Goal: Task Accomplishment & Management: Use online tool/utility

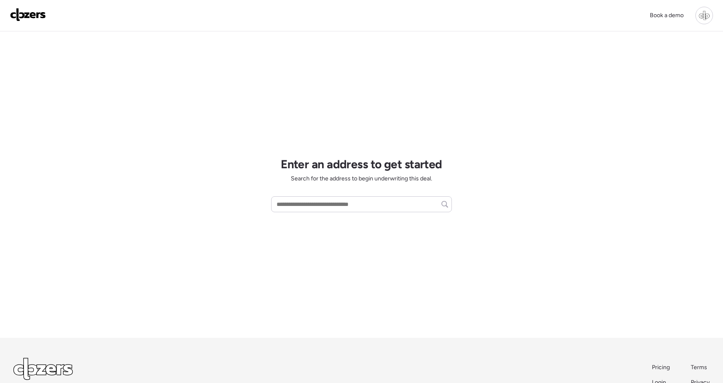
click at [707, 16] on div at bounding box center [704, 16] width 18 height 18
click at [610, 134] on span "God mode" at bounding box center [644, 132] width 81 height 8
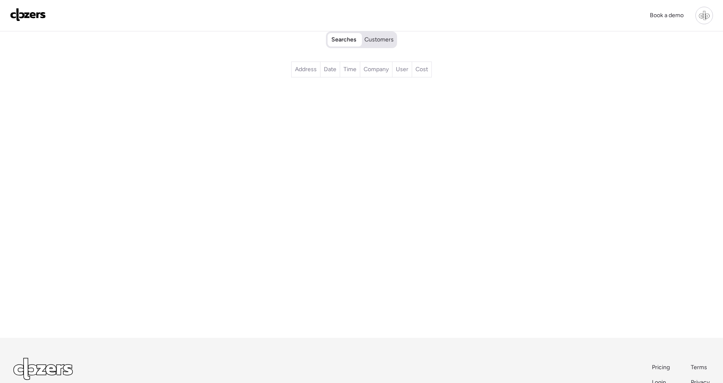
drag, startPoint x: 0, startPoint y: 0, endPoint x: 611, endPoint y: 134, distance: 625.2
click at [611, 134] on div "Searches Customers Address Date Time Company User Cost" at bounding box center [362, 184] width 586 height 306
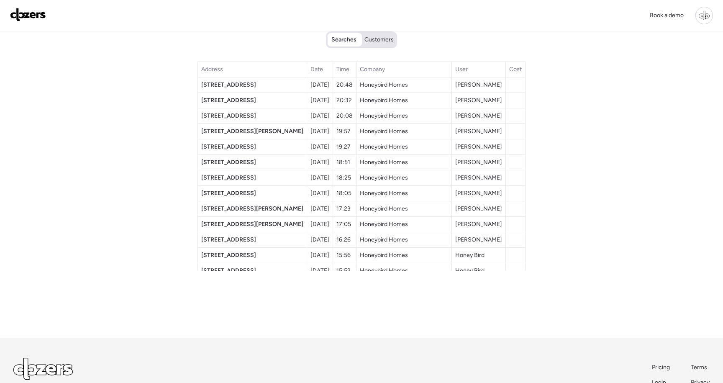
click at [179, 192] on div "Searches Customers Address Date Time Company User Cost 8223 E Glenrosa Ave Aug …" at bounding box center [362, 184] width 586 height 306
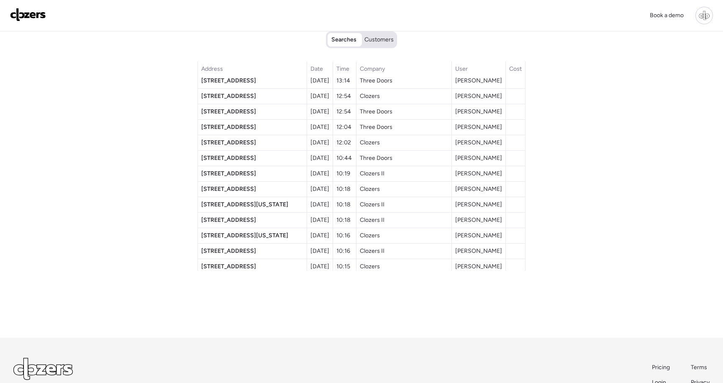
scroll to position [581, 0]
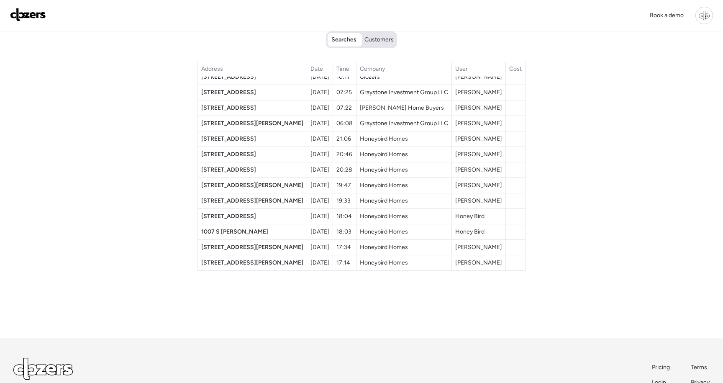
click at [257, 264] on span "3554 W Townley Ave" at bounding box center [252, 262] width 102 height 7
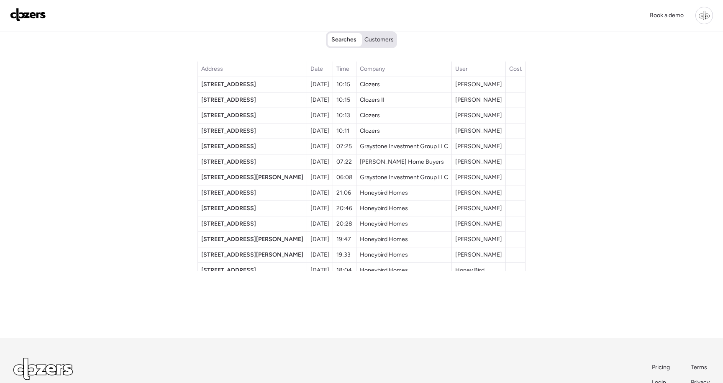
scroll to position [528, 0]
click at [230, 145] on span "337 S Highland Ave" at bounding box center [228, 144] width 55 height 7
click at [230, 159] on span "2412 Wallis Ave" at bounding box center [228, 159] width 55 height 7
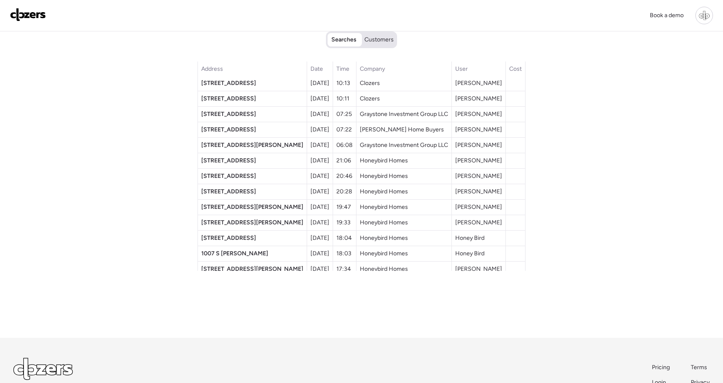
scroll to position [560, 0]
click at [232, 144] on span "925 Marshall St" at bounding box center [252, 144] width 102 height 7
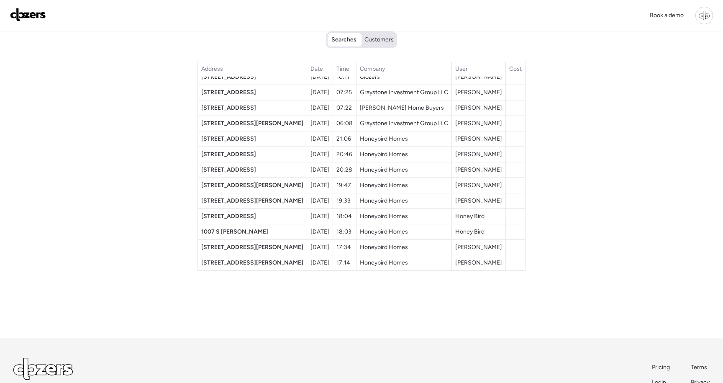
click at [234, 186] on span "3845 E Yeager Dr" at bounding box center [252, 185] width 102 height 7
click at [236, 215] on span "6706 N 54th Dr" at bounding box center [228, 215] width 55 height 7
click at [246, 248] on span "3714 W Behrend Dr" at bounding box center [252, 246] width 102 height 7
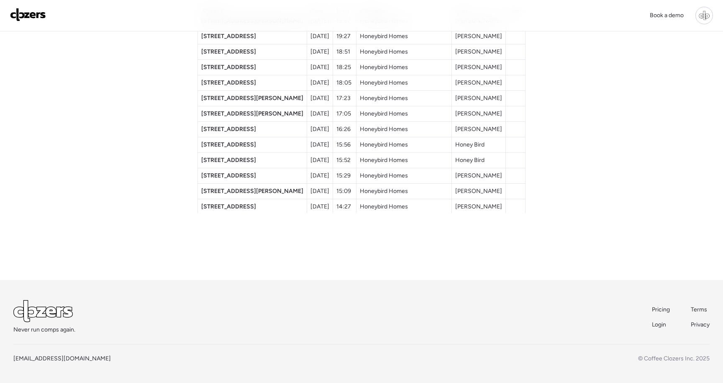
scroll to position [0, 0]
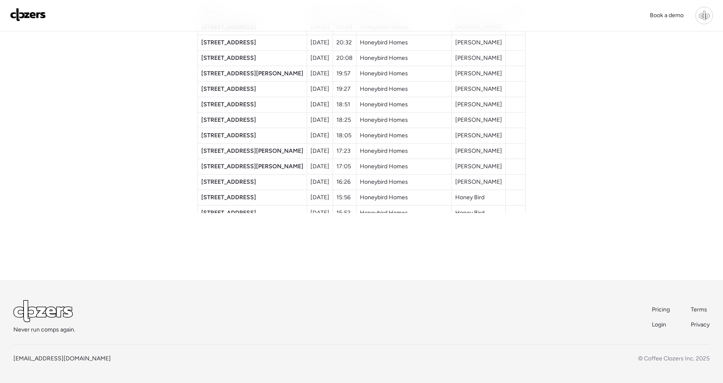
click at [235, 132] on span "6546 N 61st Dr" at bounding box center [228, 135] width 55 height 7
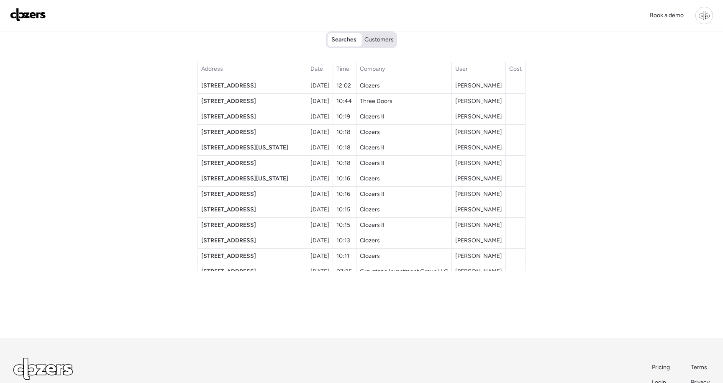
scroll to position [581, 0]
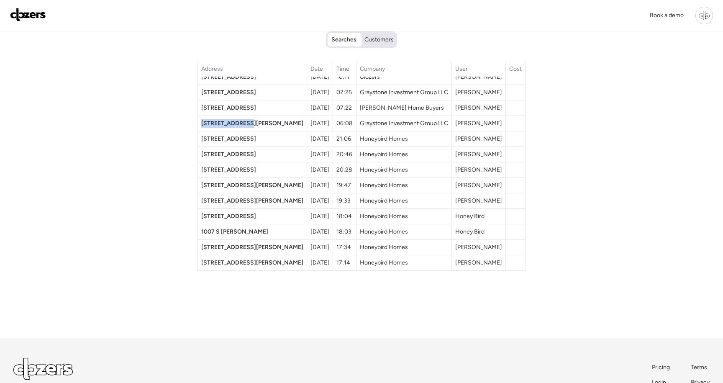
copy span "925 Marshall St"
drag, startPoint x: 263, startPoint y: 122, endPoint x: 212, endPoint y: 121, distance: 51.0
click at [212, 121] on td "925 Marshall St" at bounding box center [252, 123] width 109 height 15
drag, startPoint x: 259, startPoint y: 140, endPoint x: 213, endPoint y: 141, distance: 46.0
click at [213, 141] on td "5528 N 39th Dr" at bounding box center [252, 138] width 109 height 15
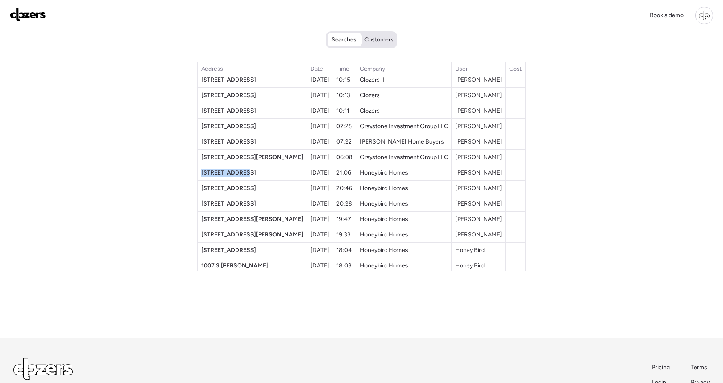
scroll to position [542, 0]
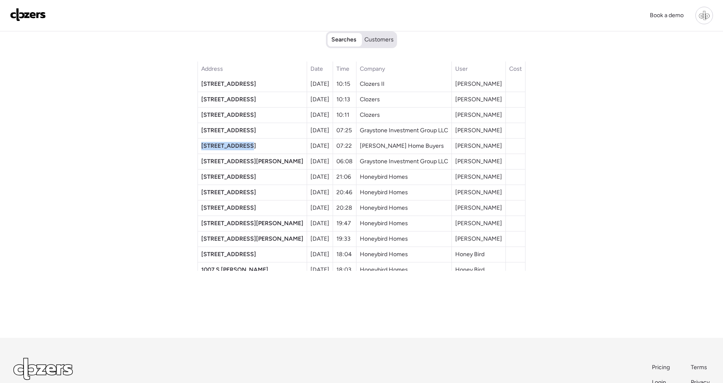
drag, startPoint x: 258, startPoint y: 143, endPoint x: 211, endPoint y: 146, distance: 47.7
click at [211, 146] on td "2412 Wallis Ave" at bounding box center [252, 145] width 109 height 15
copy span "2412 Wallis Ave"
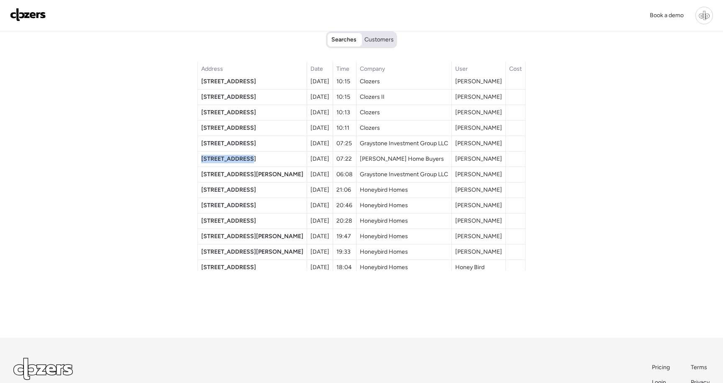
scroll to position [525, 0]
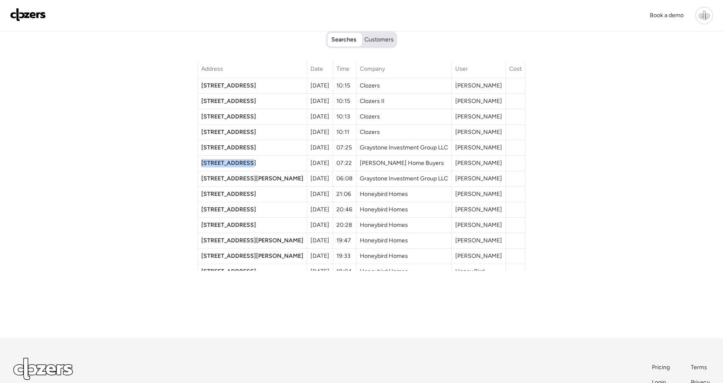
drag, startPoint x: 266, startPoint y: 147, endPoint x: 211, endPoint y: 147, distance: 54.8
click at [212, 147] on td "337 S Highland Ave" at bounding box center [252, 147] width 109 height 15
copy span "337 S Highland Ave"
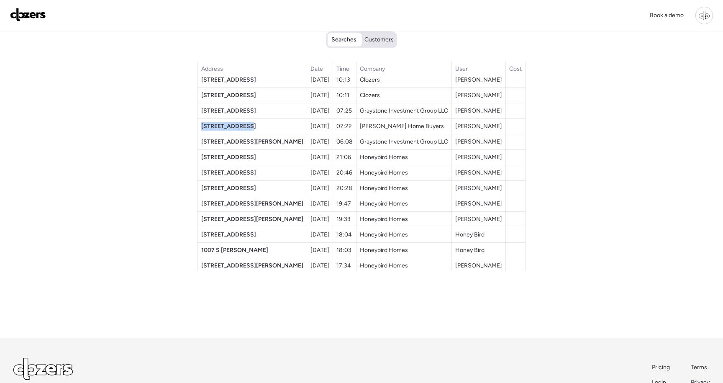
scroll to position [581, 0]
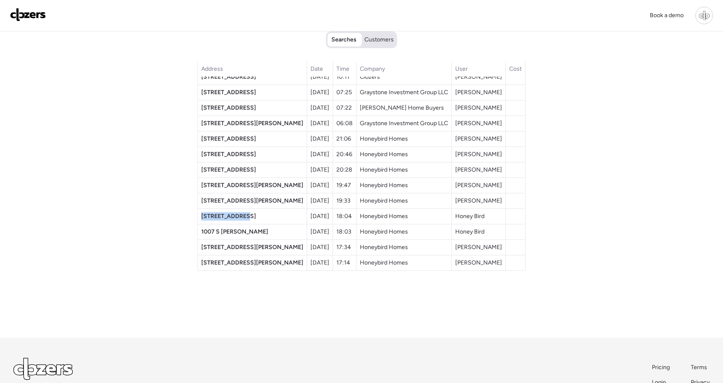
drag, startPoint x: 263, startPoint y: 217, endPoint x: 210, endPoint y: 217, distance: 52.3
click at [210, 217] on td "6706 N 54th Dr" at bounding box center [252, 216] width 109 height 15
copy span "6706 N 54th Dr"
click at [14, 15] on img at bounding box center [28, 14] width 36 height 13
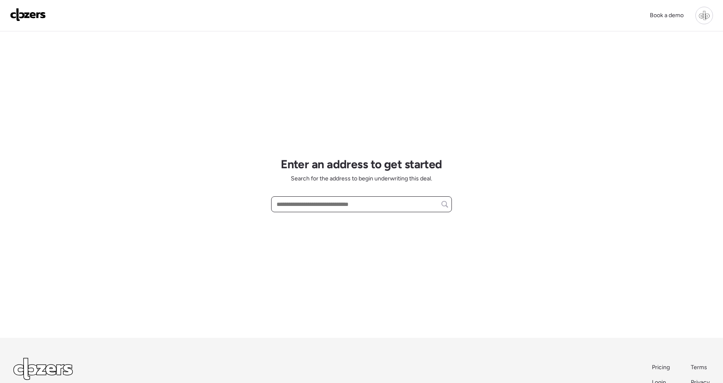
click at [291, 202] on input "text" at bounding box center [361, 204] width 173 height 12
paste input "**********"
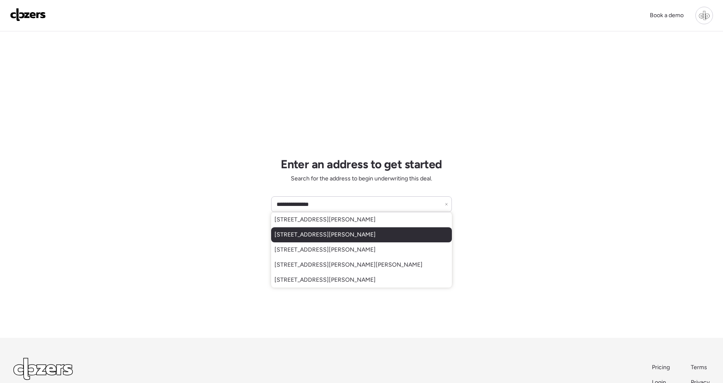
click at [290, 241] on div "925 Marshall St, Clearwater, FL, 33755" at bounding box center [361, 234] width 181 height 15
type input "**********"
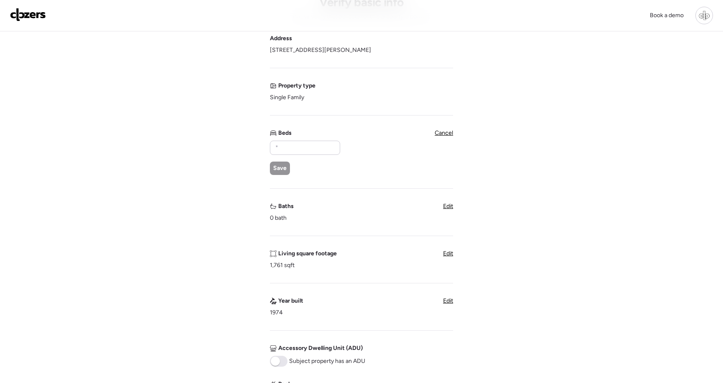
scroll to position [61, 0]
click at [307, 149] on input "text" at bounding box center [305, 147] width 63 height 12
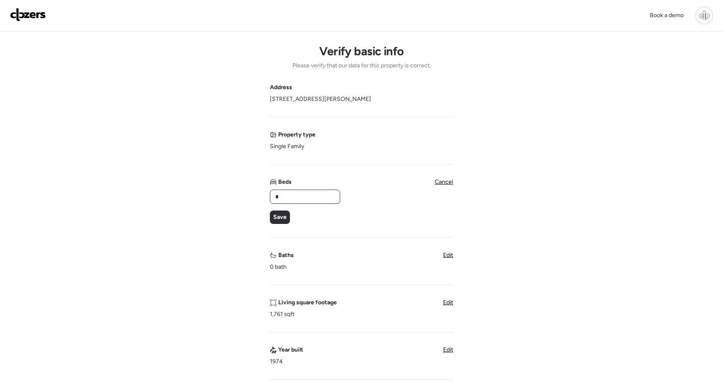
scroll to position [4, 0]
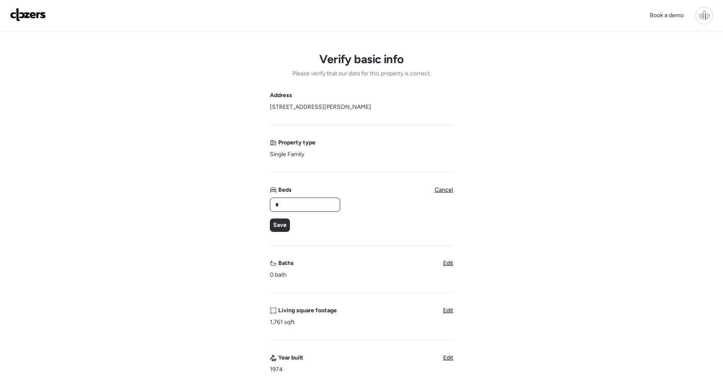
drag, startPoint x: 281, startPoint y: 203, endPoint x: 260, endPoint y: 203, distance: 21.3
click at [260, 203] on div "Verify basic info Please verify that our data for this property is correct. Add…" at bounding box center [361, 342] width 709 height 629
type input "*"
click at [280, 223] on span "Save" at bounding box center [279, 225] width 13 height 8
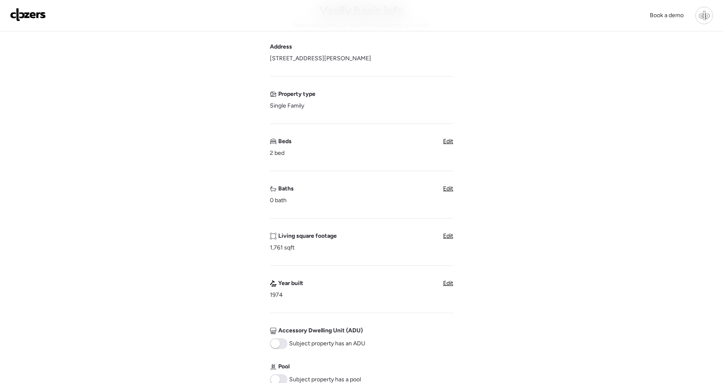
scroll to position [60, 0]
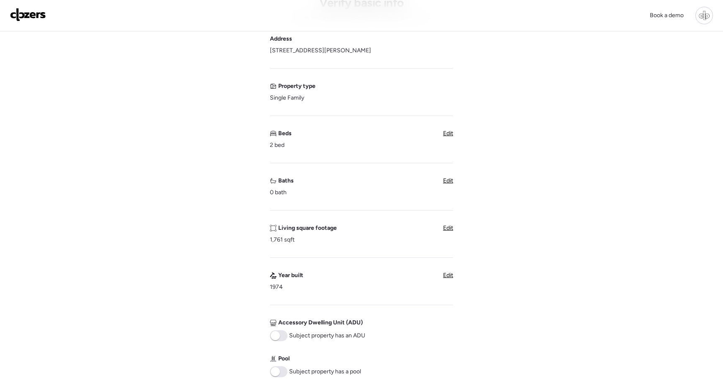
click at [443, 184] on span "Edit" at bounding box center [448, 180] width 10 height 7
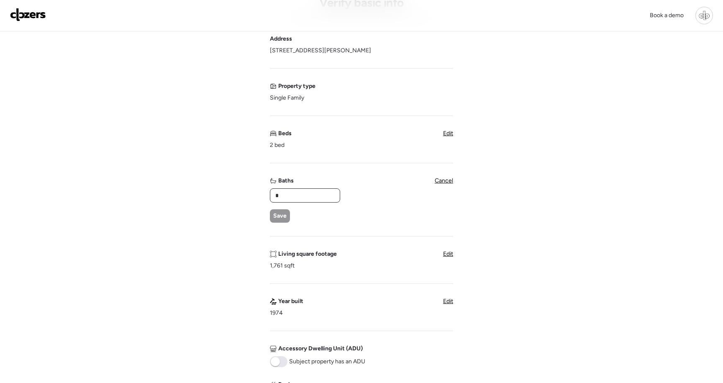
click at [283, 198] on input "*" at bounding box center [305, 195] width 63 height 12
type input "*"
click at [276, 219] on span "Save" at bounding box center [279, 216] width 13 height 8
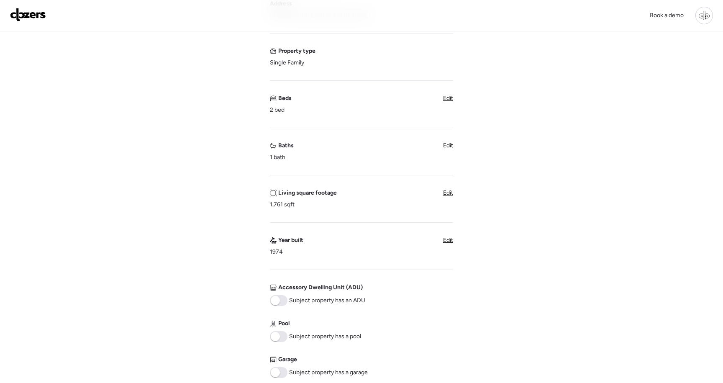
scroll to position [99, 0]
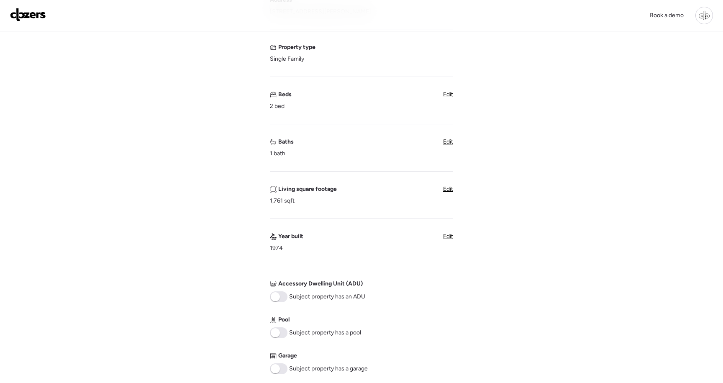
click at [440, 187] on div "Living square footage 1,761 sqft Edit" at bounding box center [361, 195] width 183 height 20
click at [445, 191] on span "Edit" at bounding box center [448, 188] width 10 height 7
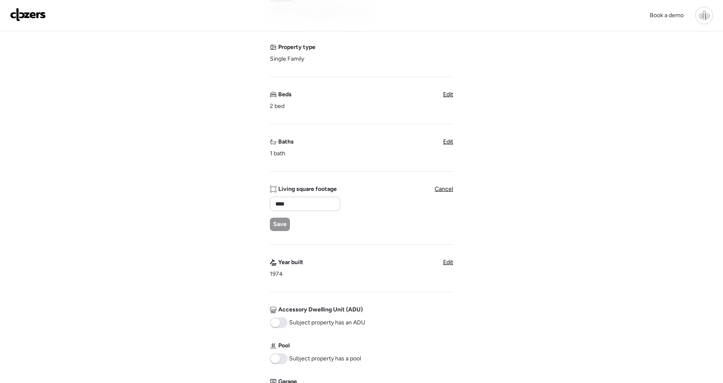
click at [325, 194] on div "Living square footage **** Save" at bounding box center [304, 208] width 69 height 46
click at [321, 205] on input "****" at bounding box center [305, 204] width 63 height 12
type input "***"
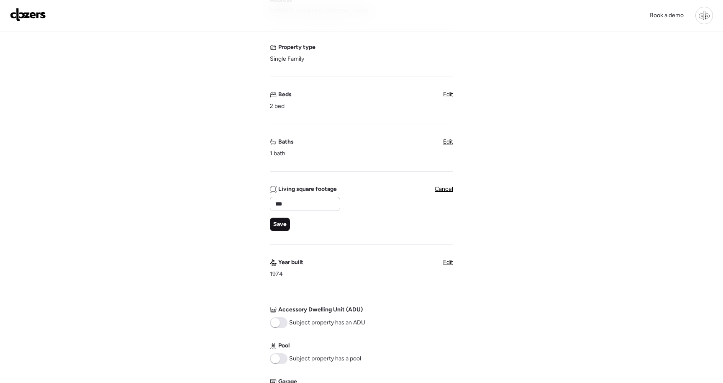
click at [279, 223] on span "Save" at bounding box center [279, 224] width 13 height 8
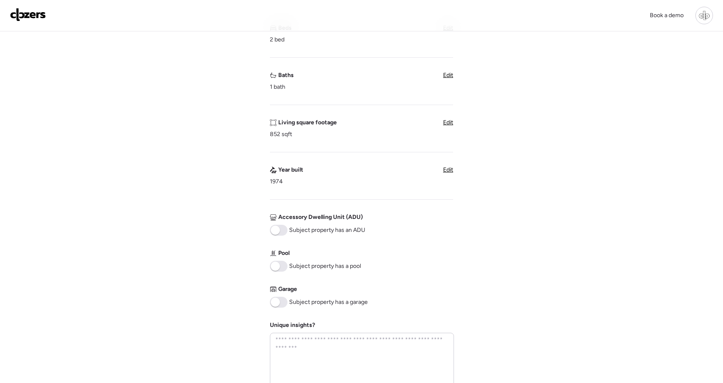
scroll to position [214, 0]
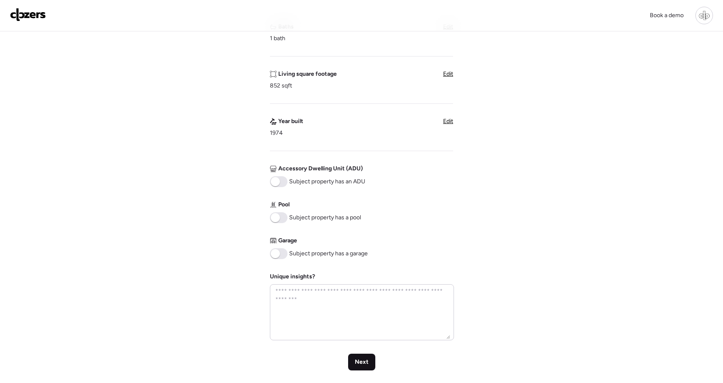
click at [361, 364] on span "Next" at bounding box center [362, 362] width 14 height 8
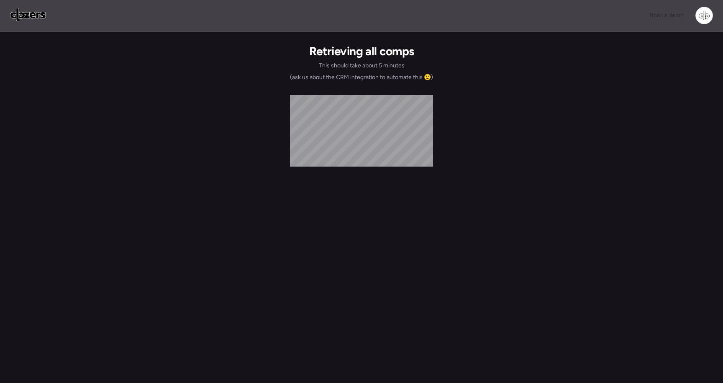
scroll to position [0, 0]
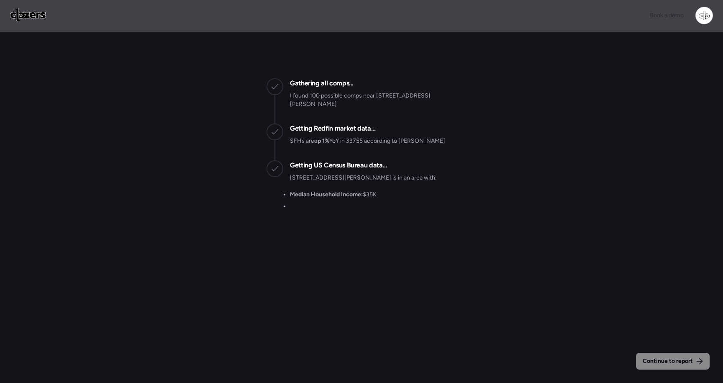
click at [25, 15] on img at bounding box center [28, 14] width 36 height 13
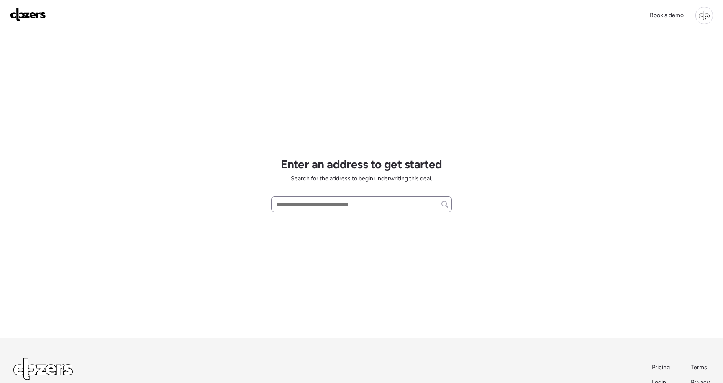
click at [315, 211] on div at bounding box center [361, 204] width 181 height 16
click at [314, 205] on input "text" at bounding box center [361, 204] width 173 height 12
paste input "**********"
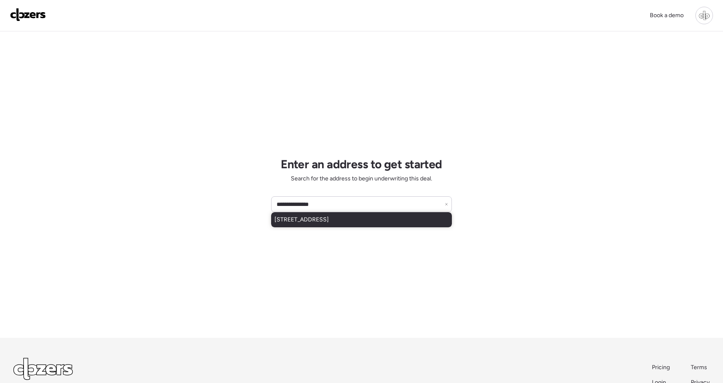
click at [320, 220] on span "2412 Wallis Ave, Saint Louis, MO, 63114" at bounding box center [301, 219] width 54 height 8
type input "**********"
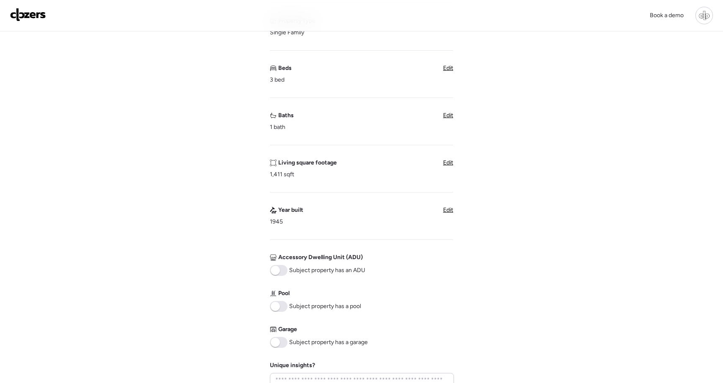
scroll to position [209, 0]
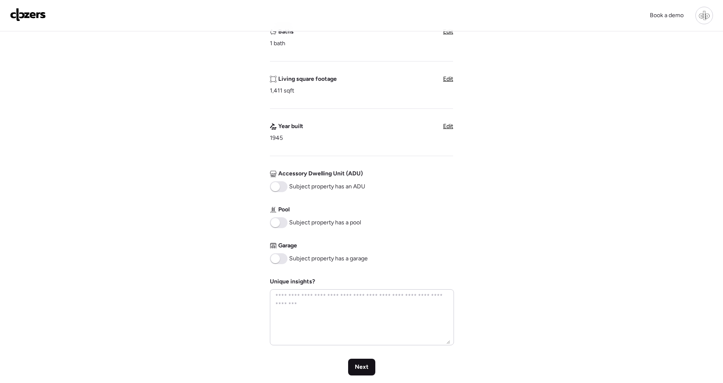
click at [368, 365] on div "Next" at bounding box center [361, 366] width 27 height 17
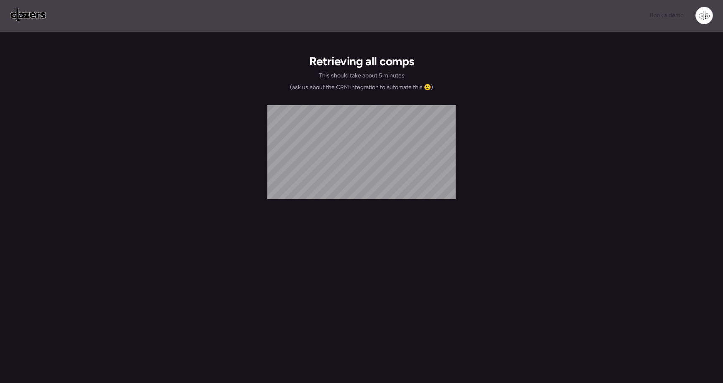
scroll to position [0, 0]
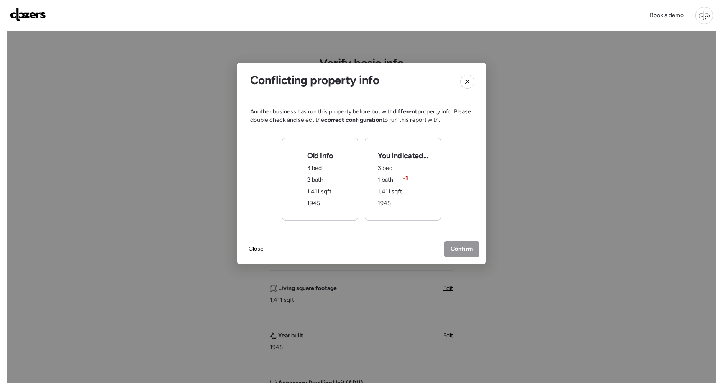
click at [318, 188] on span "1,411 sqft" at bounding box center [319, 191] width 24 height 7
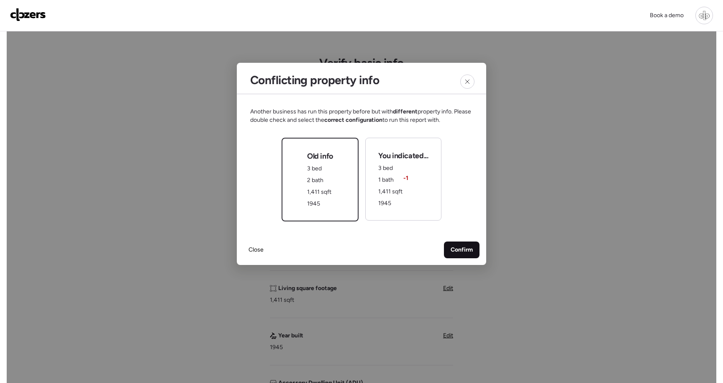
click at [465, 248] on span "Confirm" at bounding box center [461, 250] width 22 height 8
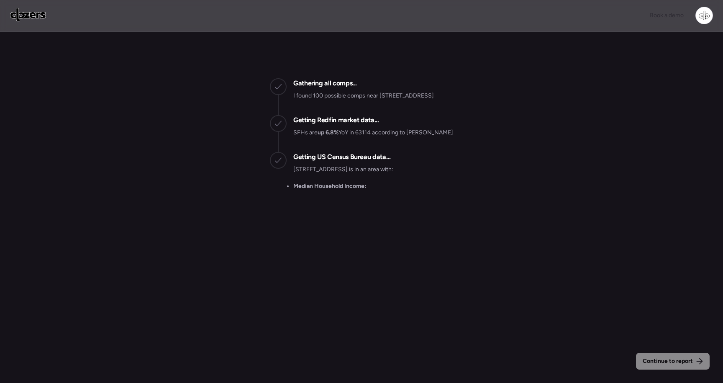
click at [35, 14] on img at bounding box center [28, 14] width 36 height 13
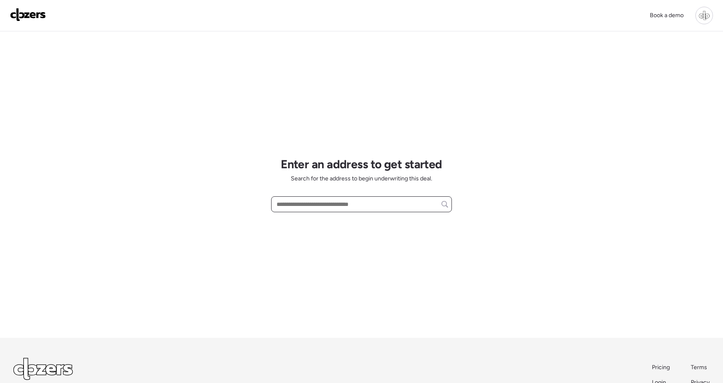
click at [305, 208] on input "text" at bounding box center [361, 204] width 173 height 12
paste input "**********"
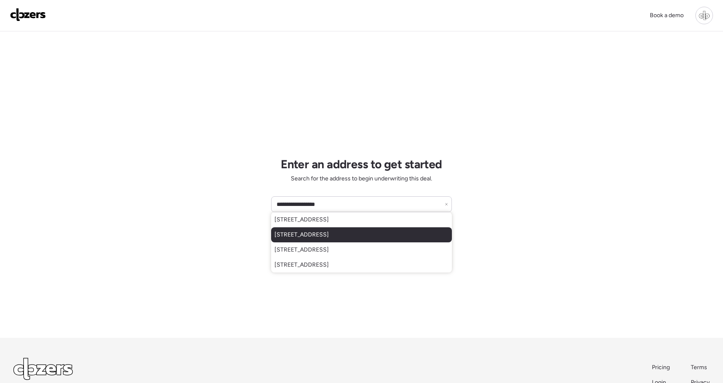
click at [321, 233] on span "[STREET_ADDRESS]" at bounding box center [301, 234] width 54 height 8
type input "**********"
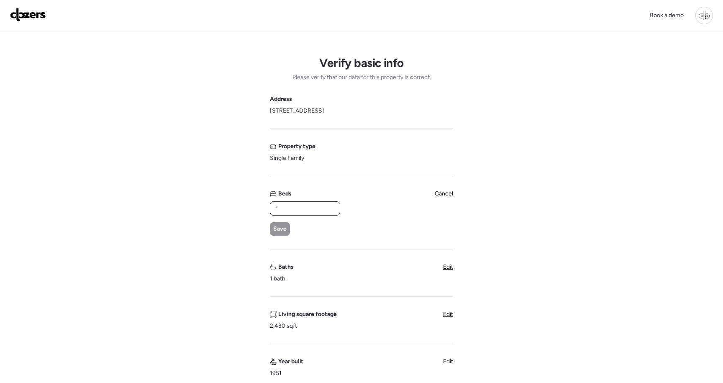
click at [292, 211] on input "text" at bounding box center [305, 208] width 63 height 12
type input "*"
click at [282, 224] on div "Save" at bounding box center [280, 228] width 20 height 13
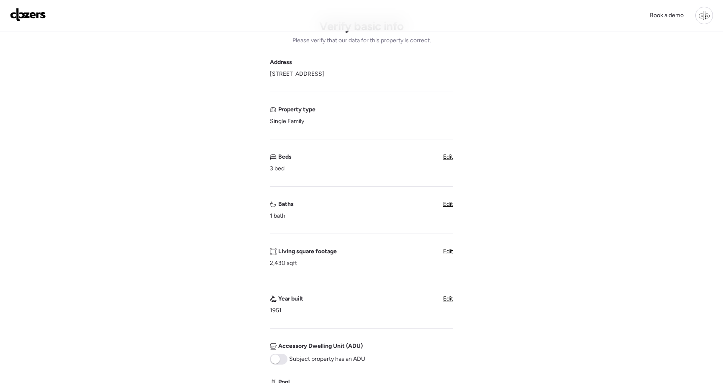
scroll to position [75, 0]
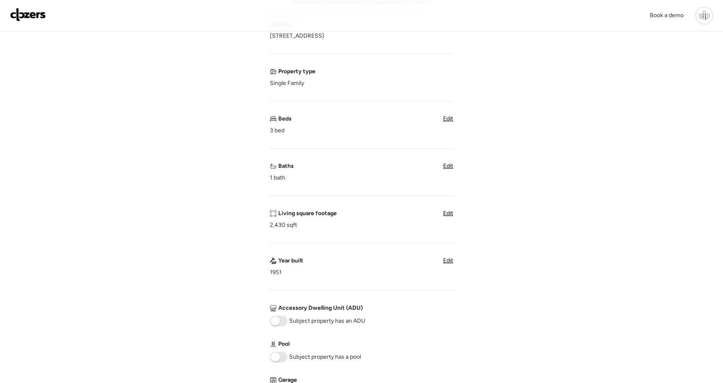
click at [446, 214] on span "Edit" at bounding box center [448, 213] width 10 height 7
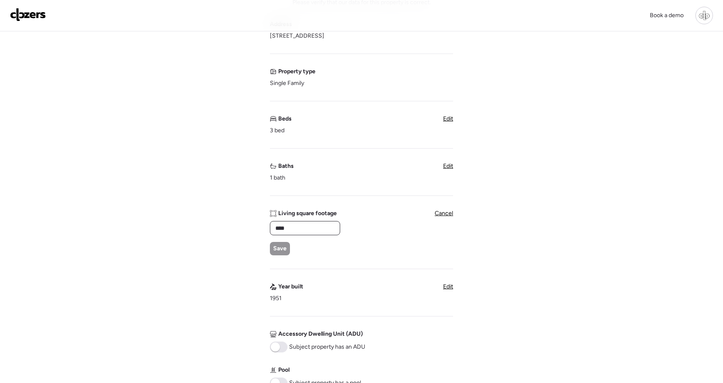
click at [296, 226] on input "****" at bounding box center [305, 228] width 63 height 12
type input "****"
click at [278, 241] on div "**** Save" at bounding box center [304, 238] width 69 height 34
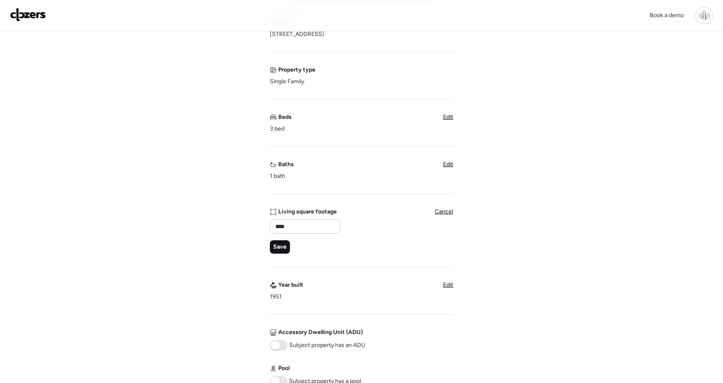
click at [277, 246] on span "Save" at bounding box center [279, 247] width 13 height 8
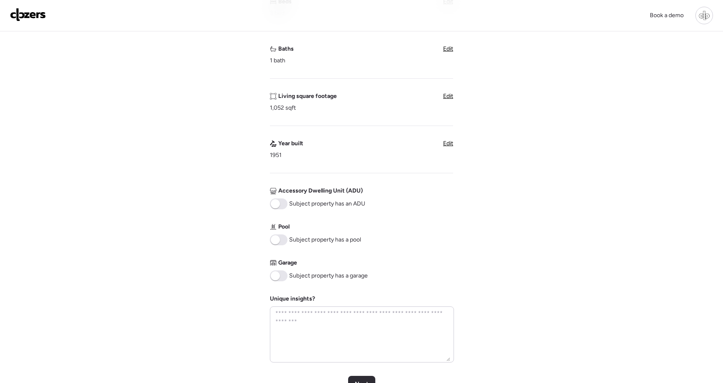
scroll to position [302, 0]
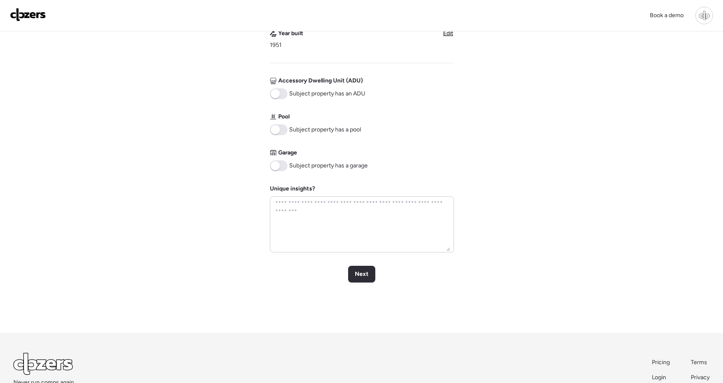
click at [284, 167] on span at bounding box center [279, 165] width 18 height 11
click at [365, 278] on span "Next" at bounding box center [362, 274] width 14 height 8
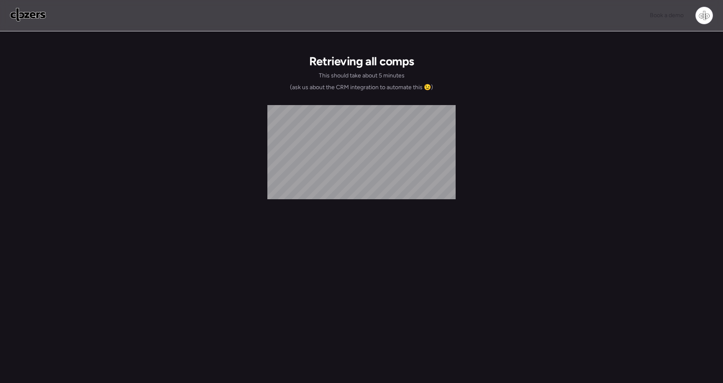
scroll to position [0, 0]
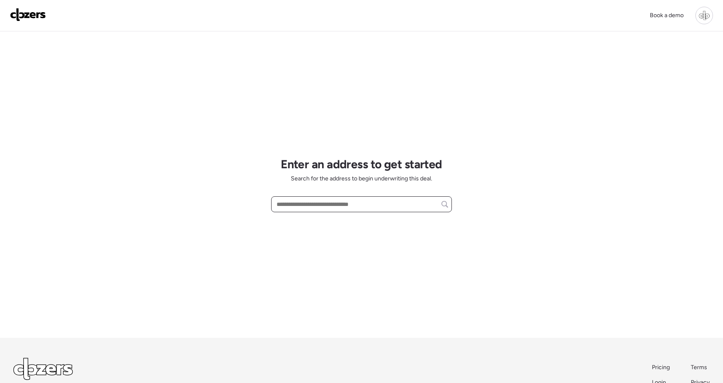
click at [310, 205] on input "text" at bounding box center [361, 204] width 173 height 12
paste input "**********"
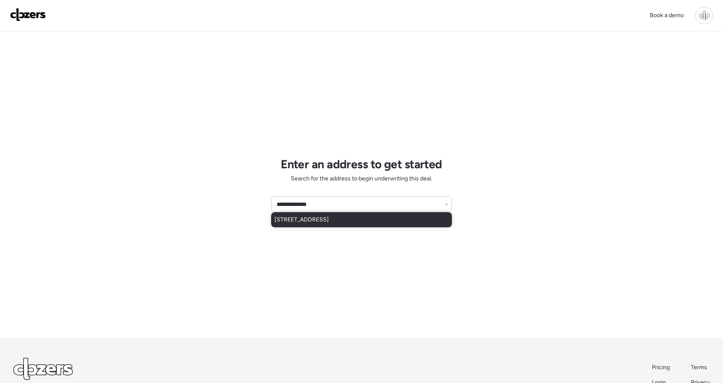
click at [315, 222] on span "[STREET_ADDRESS]" at bounding box center [301, 219] width 54 height 8
type input "**********"
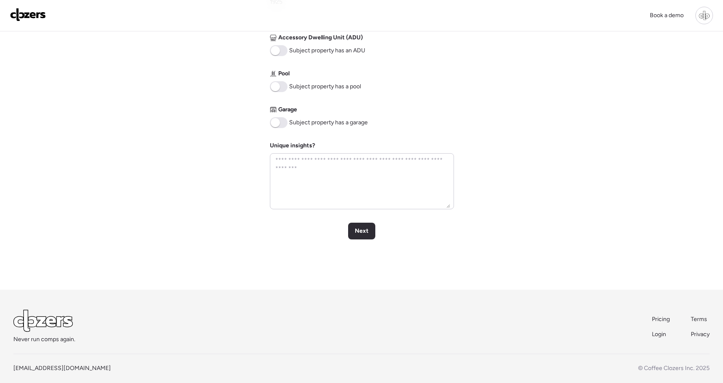
scroll to position [355, 0]
